Goal: Task Accomplishment & Management: Manage account settings

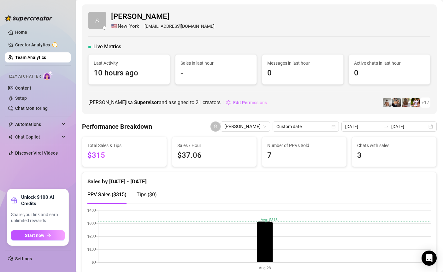
click at [44, 57] on link "Team Analytics" at bounding box center [30, 57] width 31 height 5
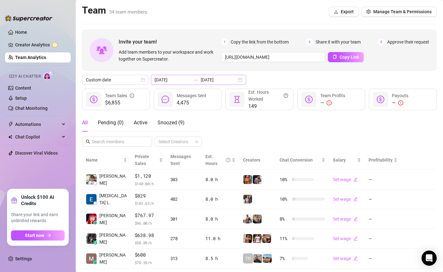
click at [167, 84] on div "[DATE] [DATE]" at bounding box center [198, 80] width 95 height 10
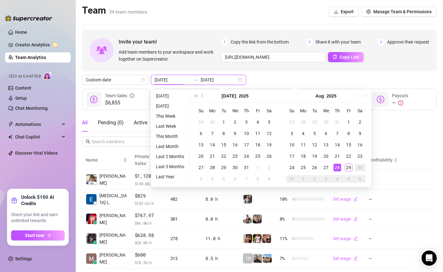
click at [170, 80] on input "[DATE]" at bounding box center [173, 79] width 36 height 7
type input "[DATE]"
click at [349, 168] on div "29" at bounding box center [349, 168] width 8 height 8
type input "[DATE]"
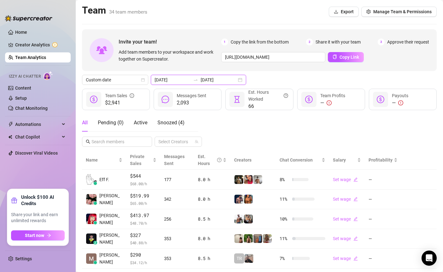
click at [179, 80] on input "[DATE]" at bounding box center [173, 79] width 36 height 7
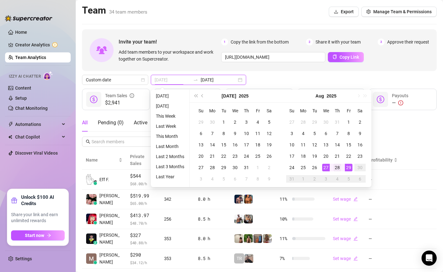
type input "[DATE]"
click at [334, 168] on div "28" at bounding box center [338, 168] width 8 height 8
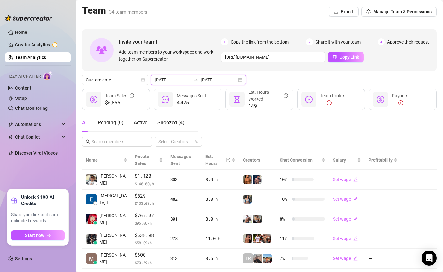
click at [206, 81] on input "[DATE]" at bounding box center [219, 79] width 36 height 7
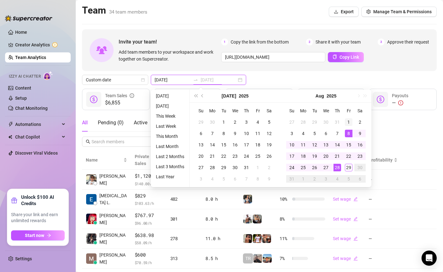
type input "[DATE]"
click at [351, 118] on div "1" at bounding box center [349, 122] width 8 height 8
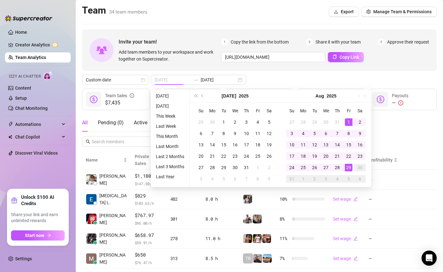
click at [350, 167] on div "29" at bounding box center [349, 168] width 8 height 8
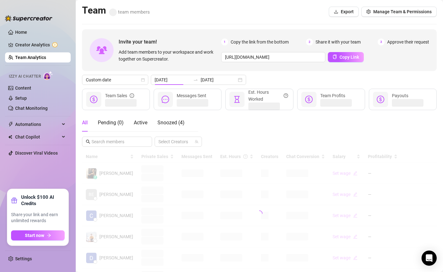
type input "[DATE]"
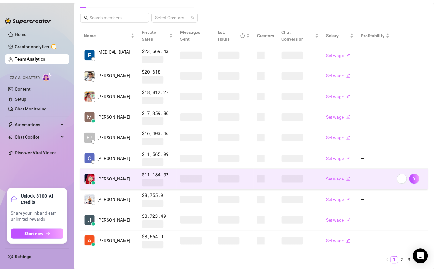
scroll to position [128, 0]
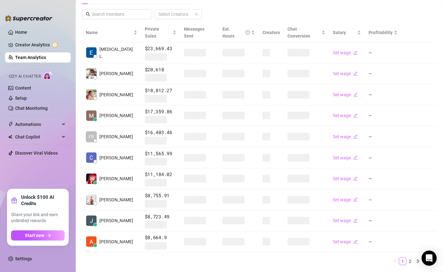
click at [306, 259] on div "Name Private Sales Messages Sent Est. Hours Creators Chat Conversion Salary Pro…" at bounding box center [259, 146] width 355 height 247
click at [412, 258] on link "2" at bounding box center [410, 261] width 7 height 7
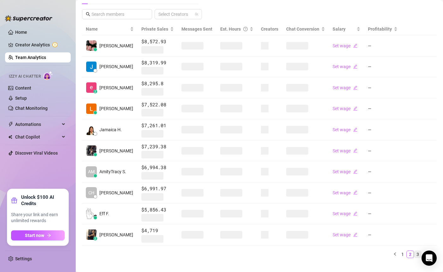
click at [417, 255] on link "3" at bounding box center [417, 254] width 7 height 7
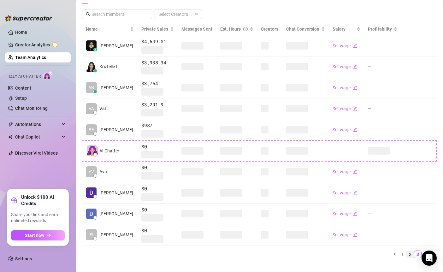
click at [412, 254] on link "2" at bounding box center [410, 254] width 7 height 7
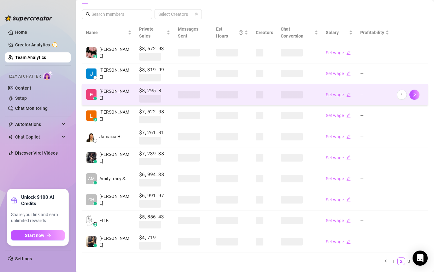
scroll to position [0, 0]
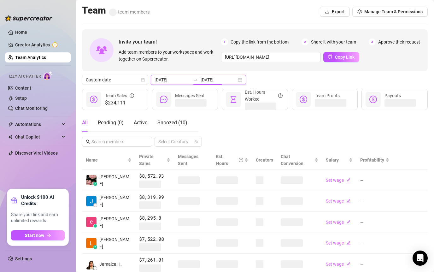
click at [201, 78] on input "[DATE]" at bounding box center [219, 79] width 36 height 7
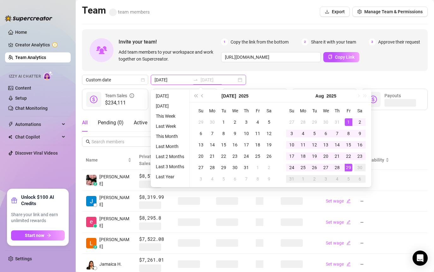
type input "[DATE]"
click at [350, 168] on div "29" at bounding box center [349, 168] width 8 height 8
type input "[DATE]"
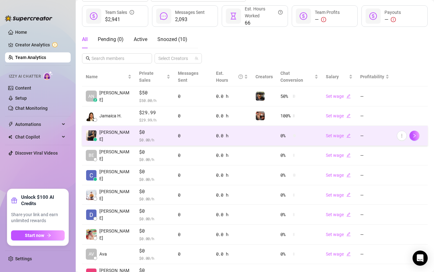
scroll to position [125, 0]
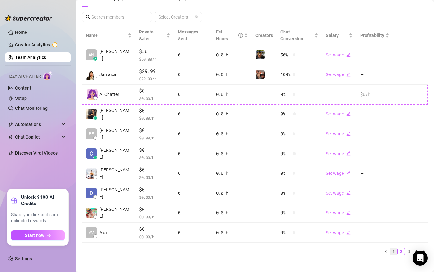
click at [393, 248] on link "1" at bounding box center [394, 251] width 7 height 7
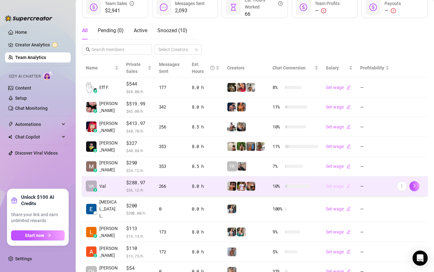
scroll to position [92, 0]
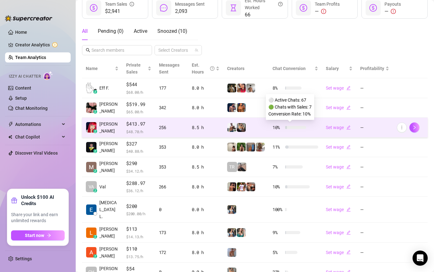
click at [294, 127] on div at bounding box center [295, 127] width 21 height 3
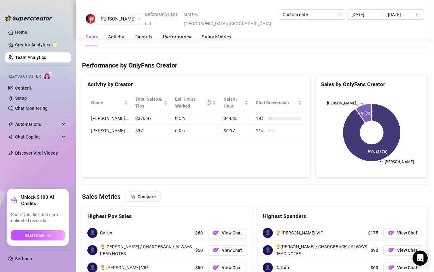
scroll to position [963, 0]
